Goal: Task Accomplishment & Management: Manage account settings

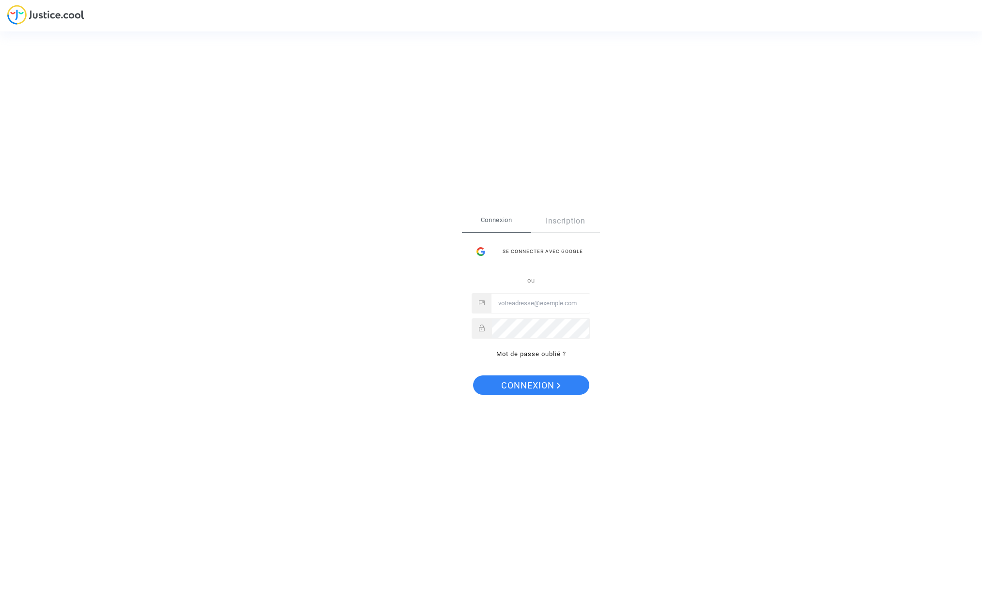
type input "sylvie.guitton@hotmail.com"
click at [535, 384] on span "Connexion" at bounding box center [531, 386] width 60 height 20
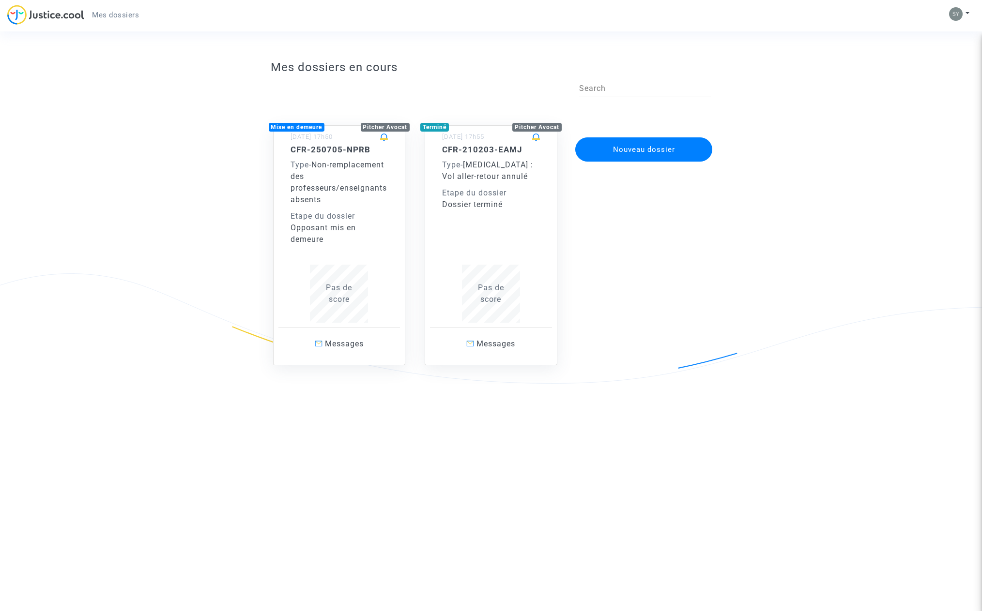
click at [326, 150] on h5 "CFR-250705-NPRB" at bounding box center [339, 150] width 98 height 10
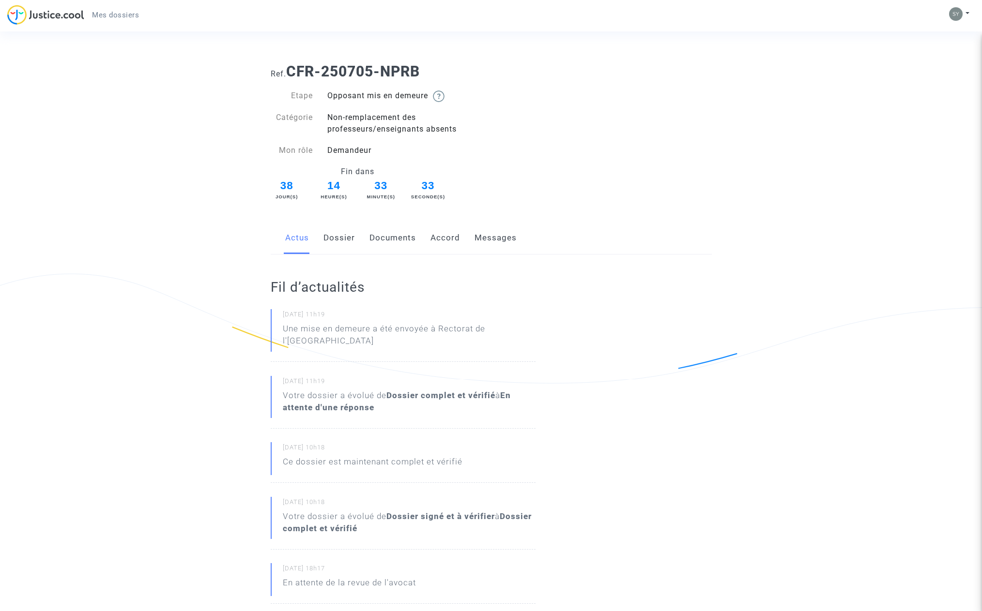
click at [495, 238] on link "Messages" at bounding box center [495, 238] width 42 height 32
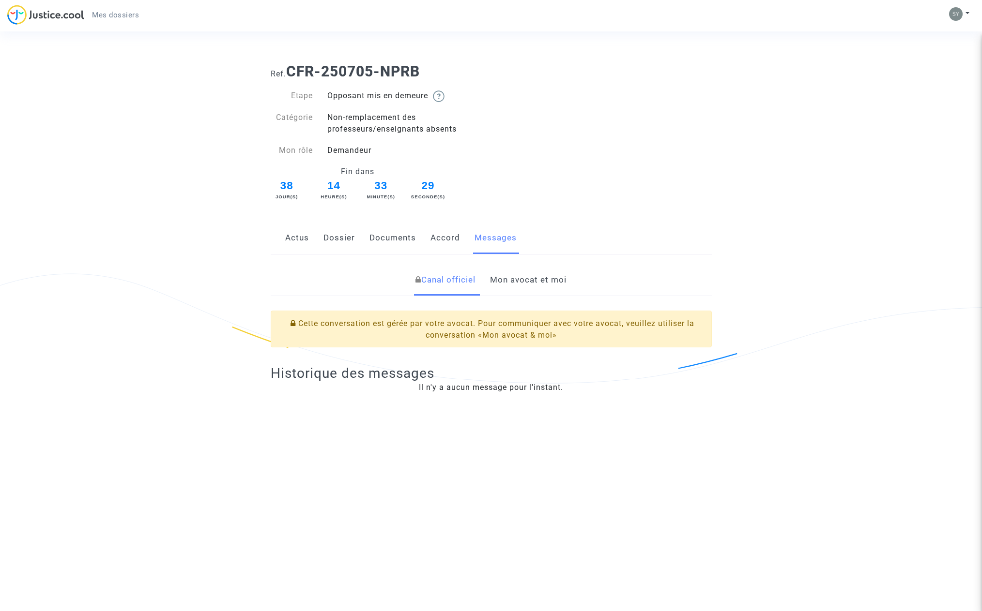
click at [515, 276] on link "Mon avocat et moi" at bounding box center [528, 280] width 76 height 32
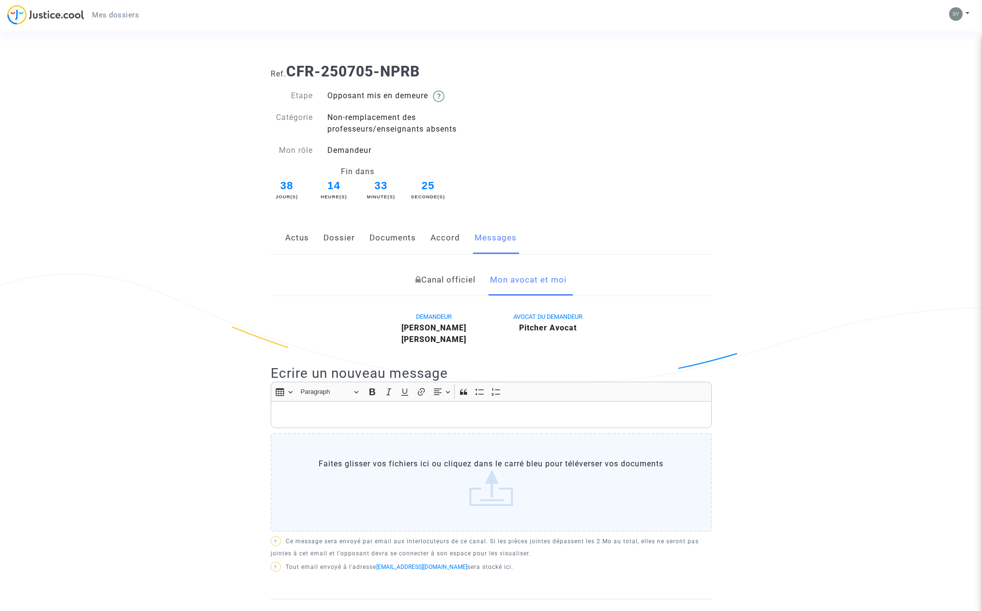
click at [442, 238] on link "Accord" at bounding box center [445, 238] width 30 height 32
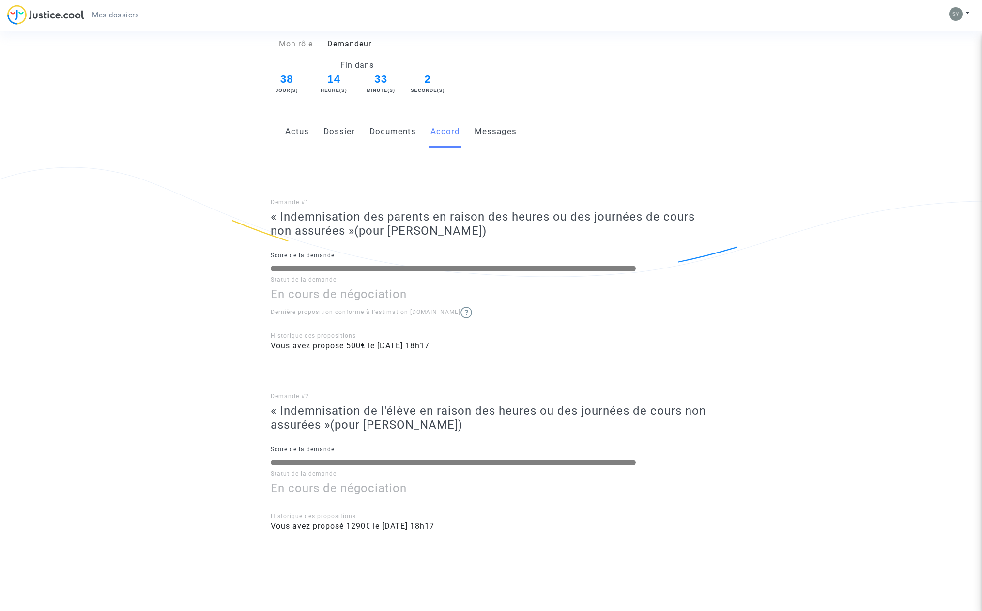
scroll to position [115, 0]
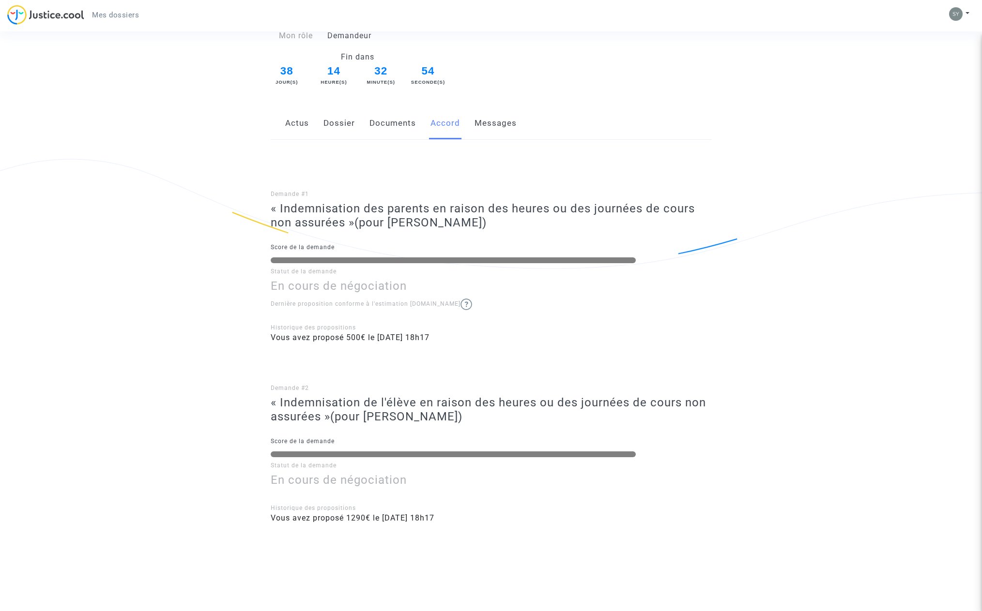
click at [381, 124] on link "Documents" at bounding box center [392, 123] width 46 height 32
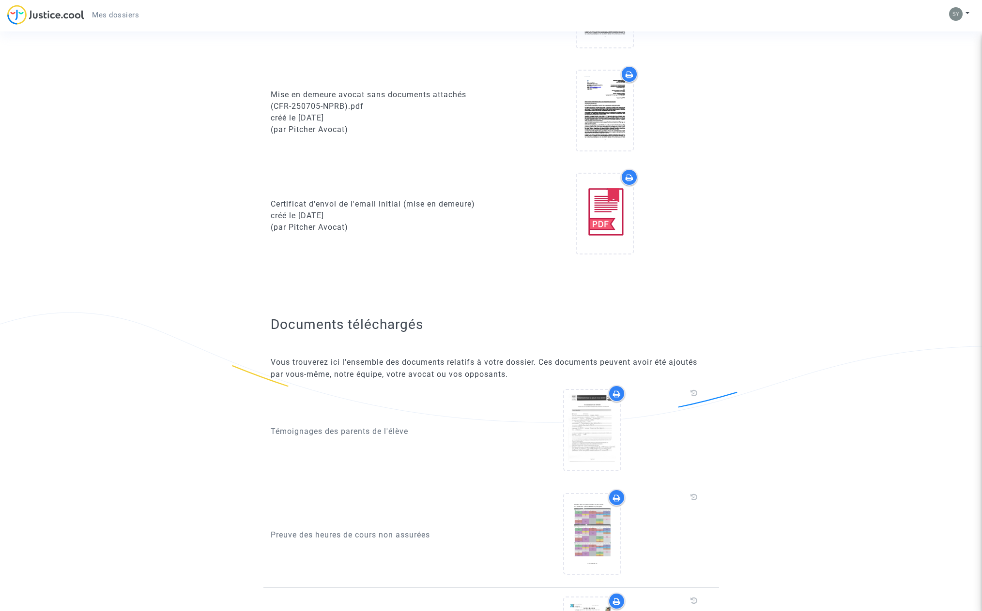
scroll to position [506, 0]
click at [602, 202] on icon at bounding box center [604, 212] width 31 height 31
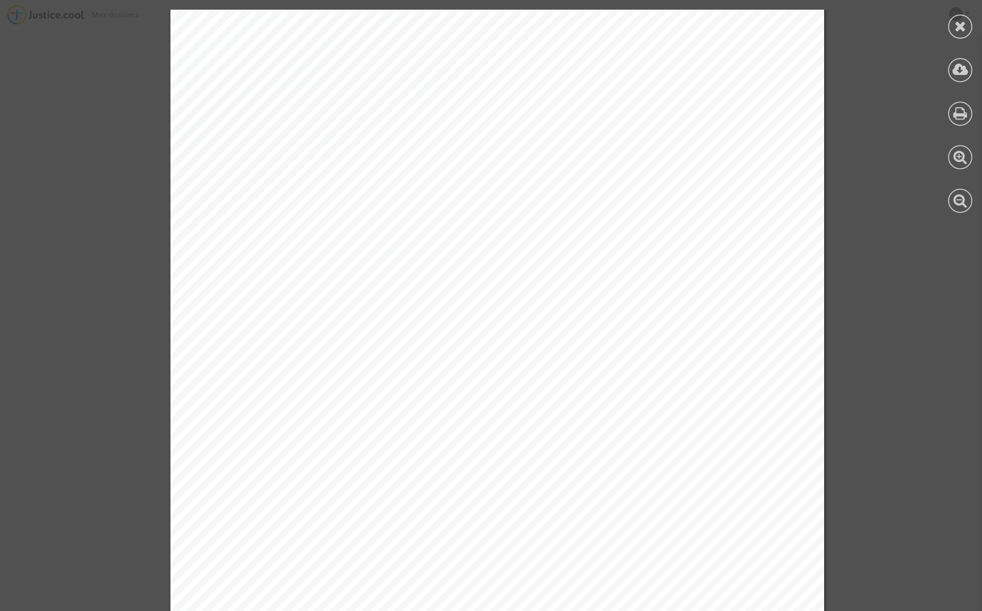
scroll to position [0, 0]
click at [957, 29] on icon at bounding box center [960, 26] width 12 height 15
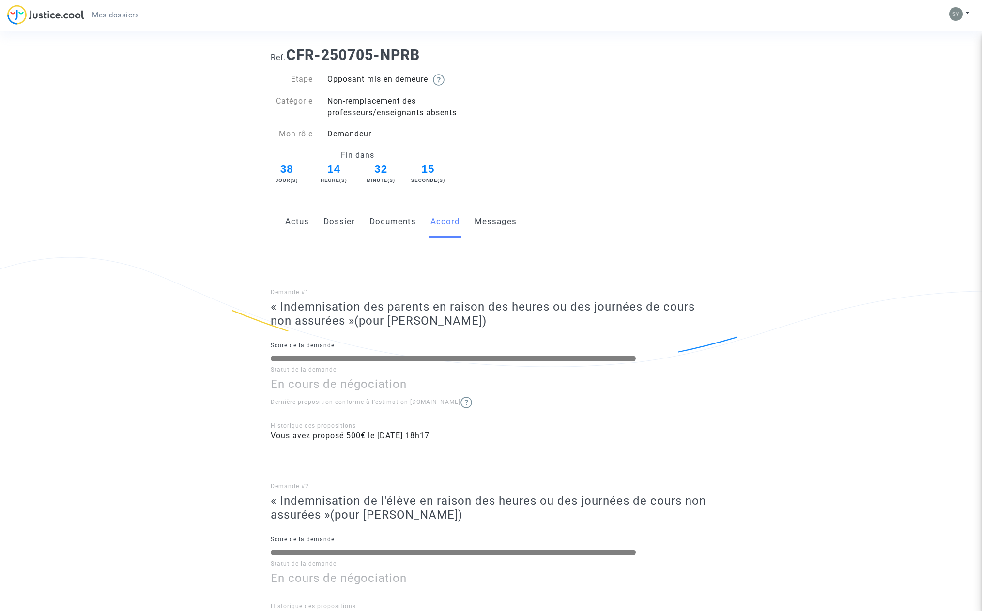
scroll to position [4, 0]
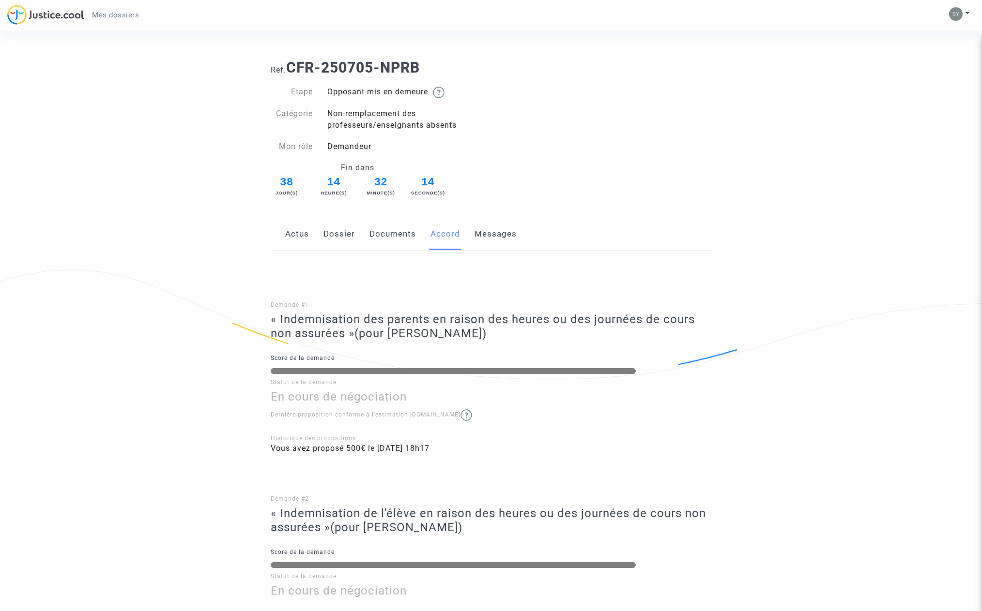
click at [394, 234] on link "Documents" at bounding box center [392, 234] width 46 height 32
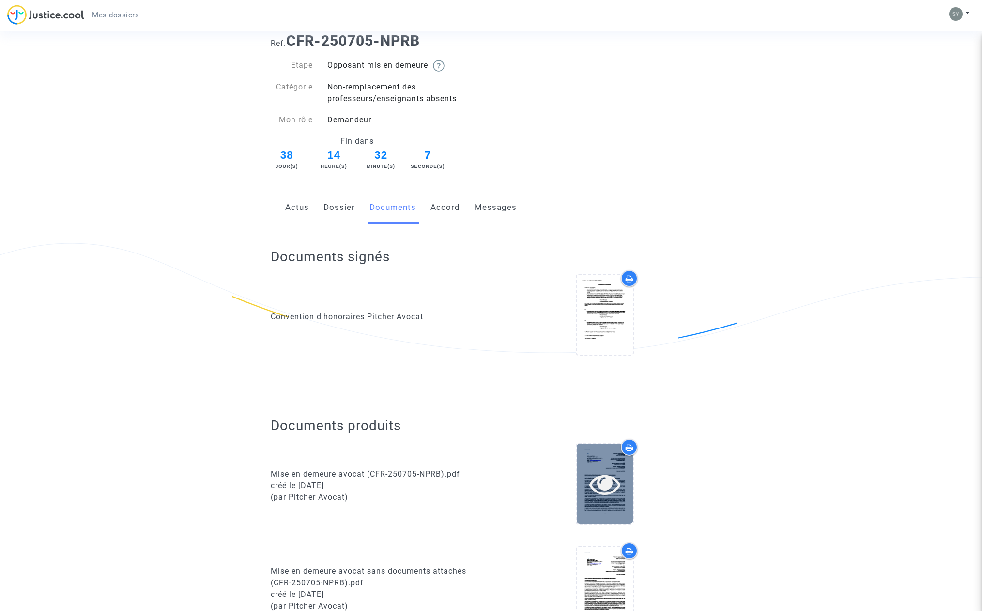
scroll to position [35, 0]
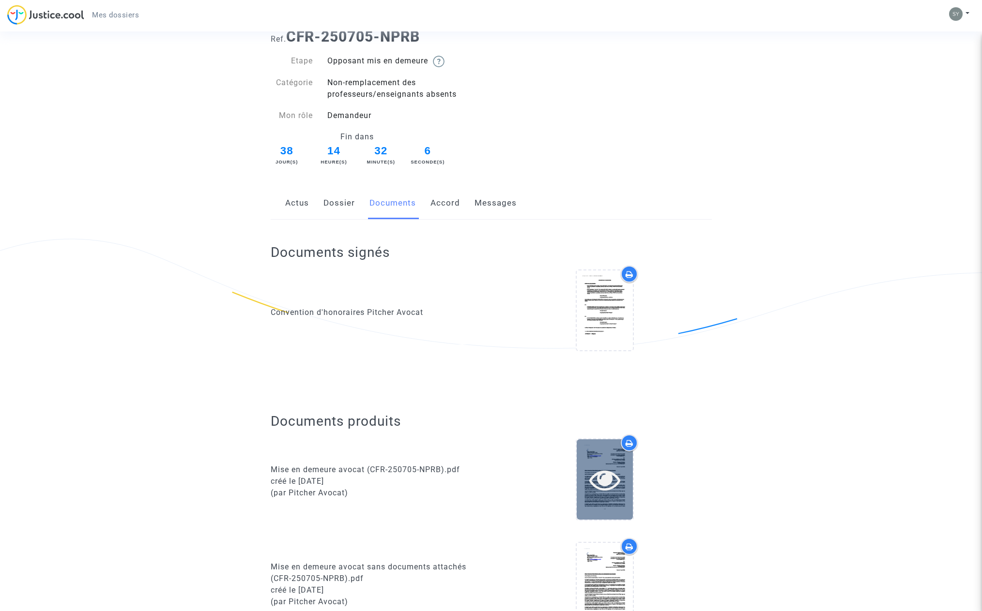
click at [603, 485] on icon at bounding box center [604, 479] width 31 height 31
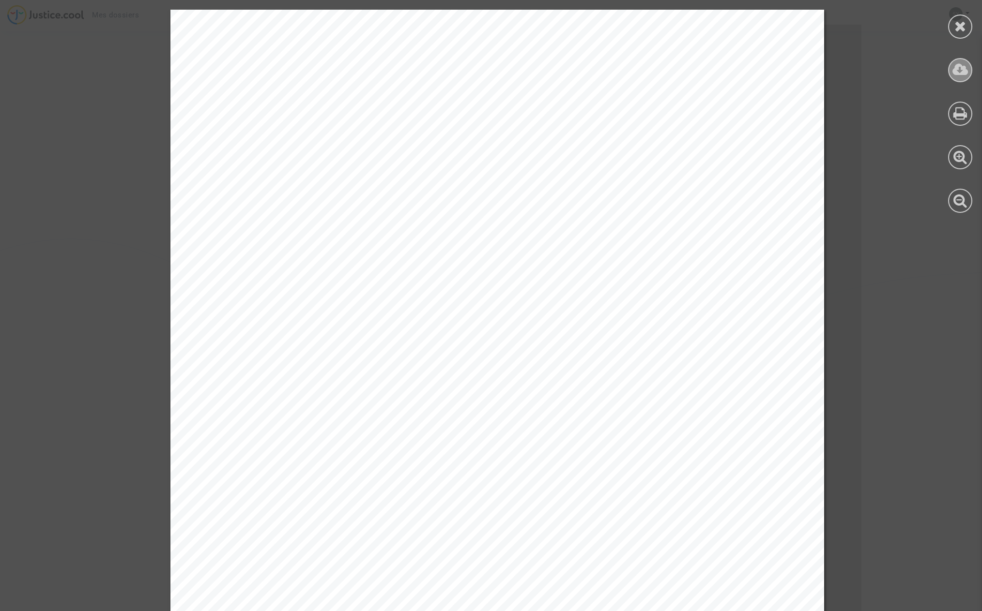
click at [958, 70] on icon at bounding box center [960, 69] width 16 height 15
click at [962, 26] on icon at bounding box center [960, 26] width 12 height 15
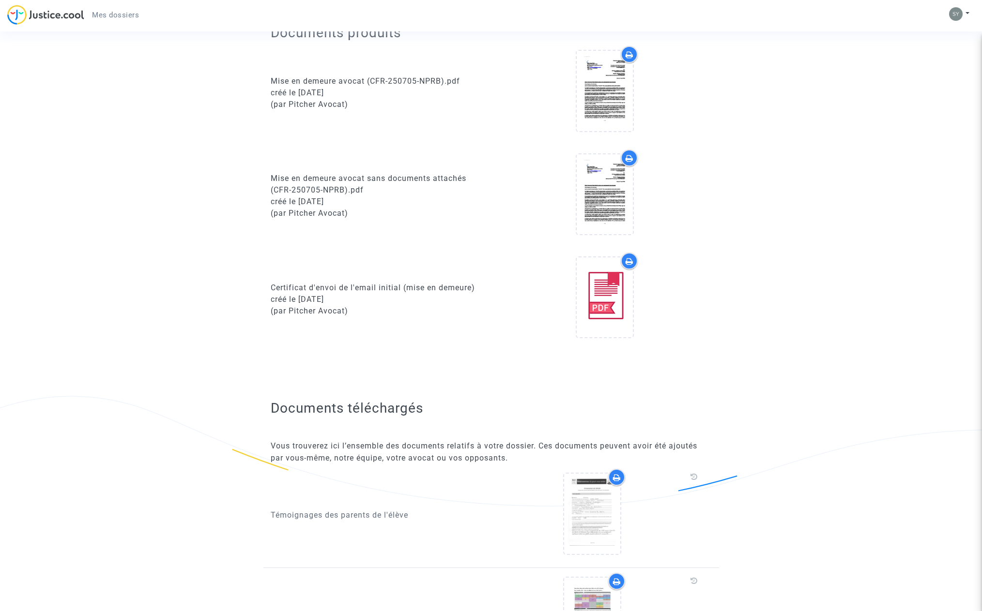
scroll to position [0, 0]
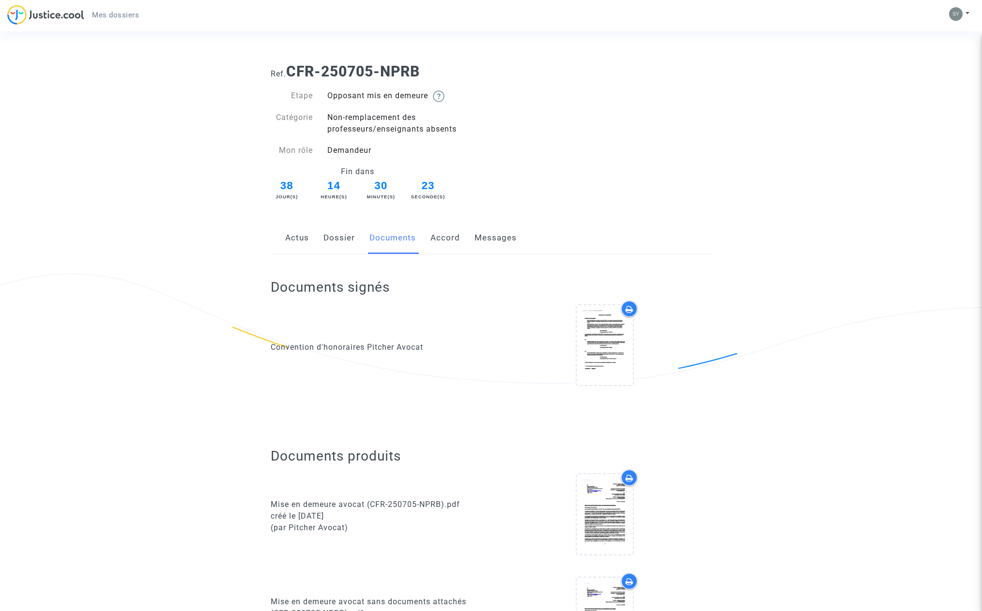
click at [288, 238] on link "Actus" at bounding box center [297, 238] width 24 height 32
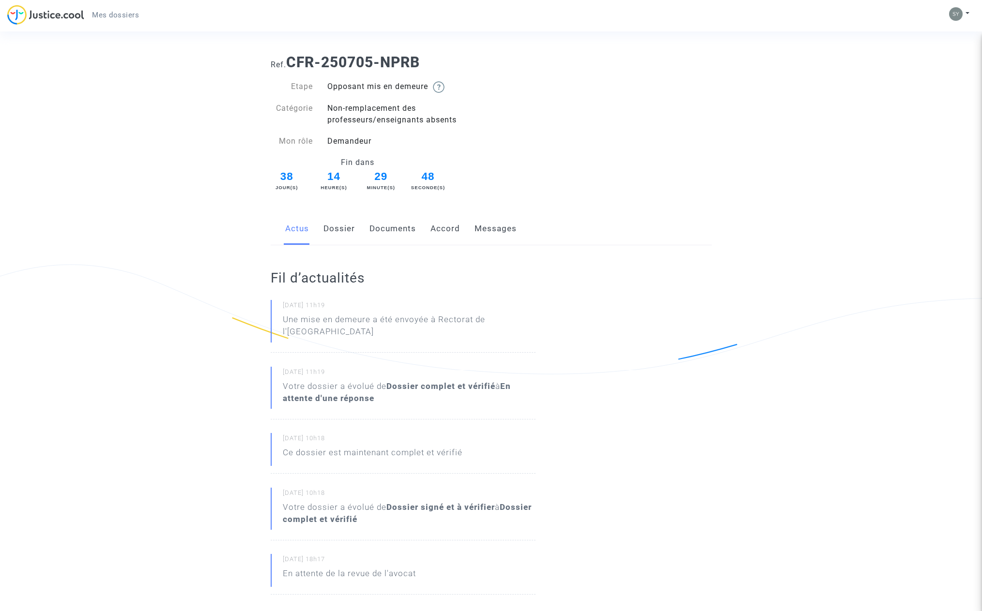
scroll to position [13, 0]
